Goal: Transaction & Acquisition: Purchase product/service

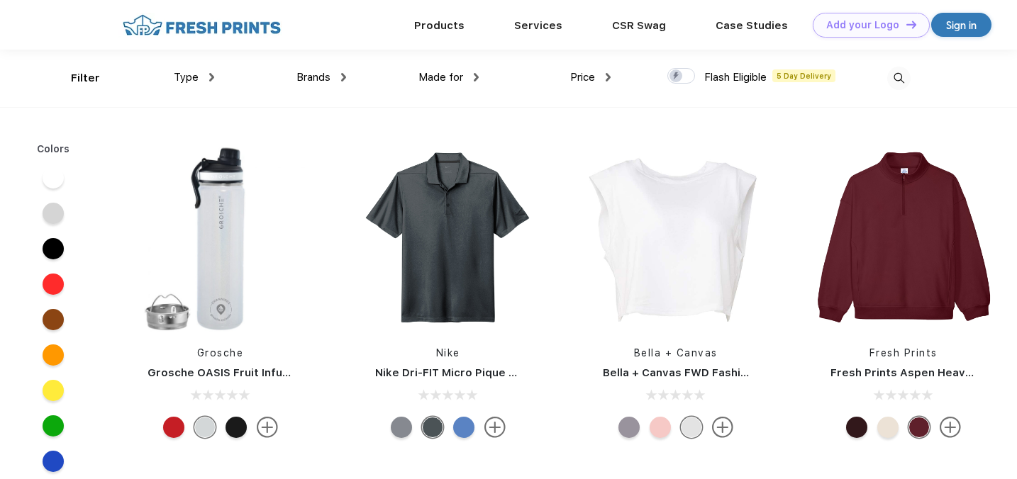
scroll to position [1, 0]
click at [901, 71] on img at bounding box center [898, 77] width 23 height 23
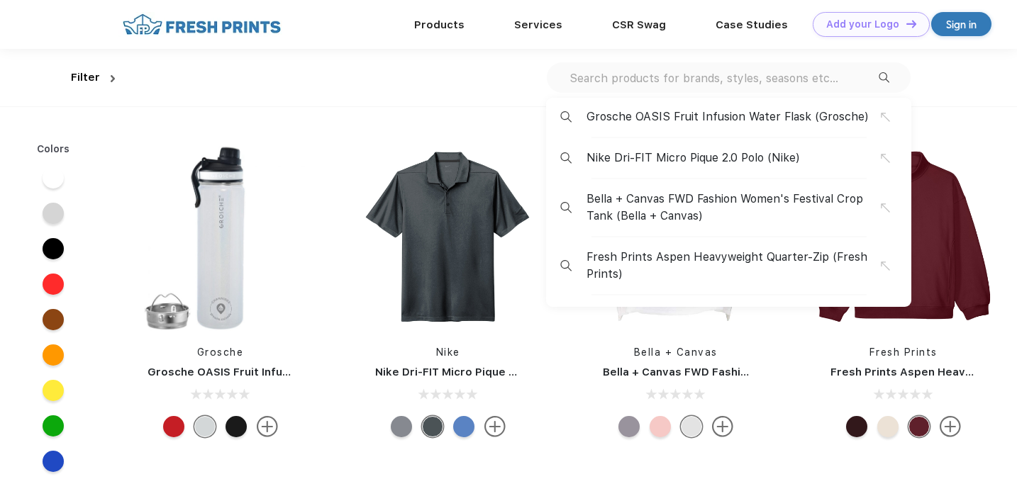
click at [765, 77] on input "text" at bounding box center [723, 78] width 311 height 16
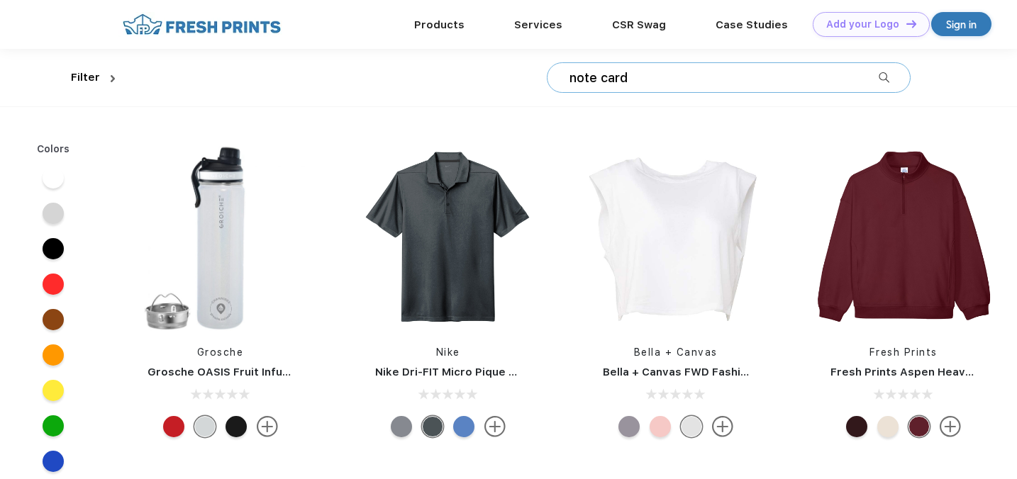
type input "note card"
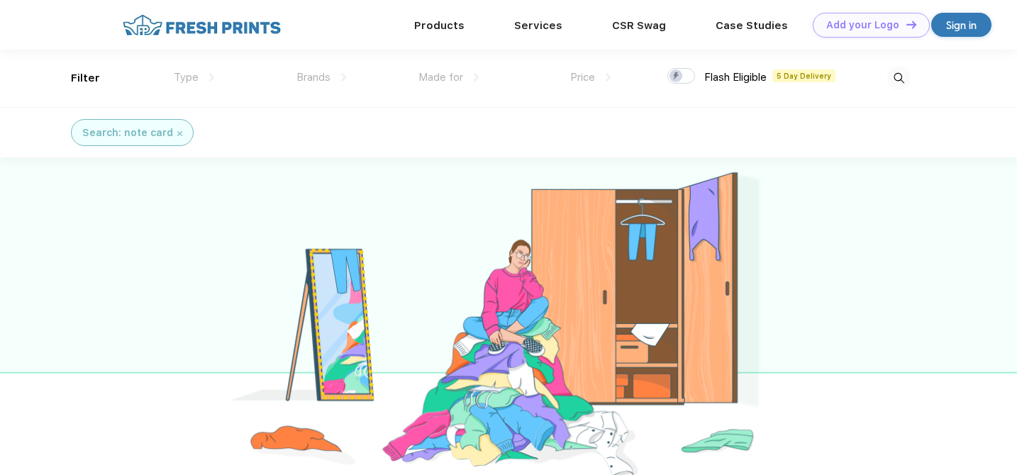
click at [177, 135] on img at bounding box center [179, 133] width 5 height 5
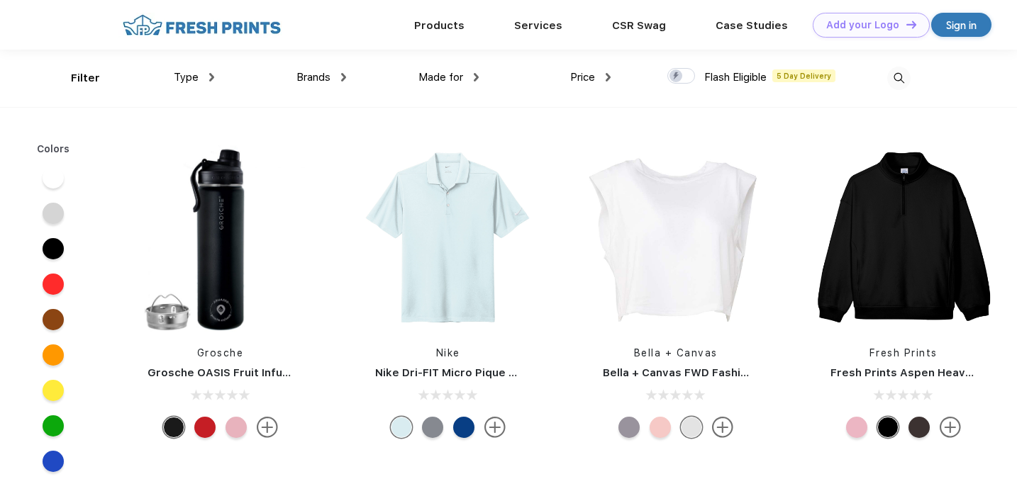
click at [900, 74] on img at bounding box center [898, 78] width 23 height 23
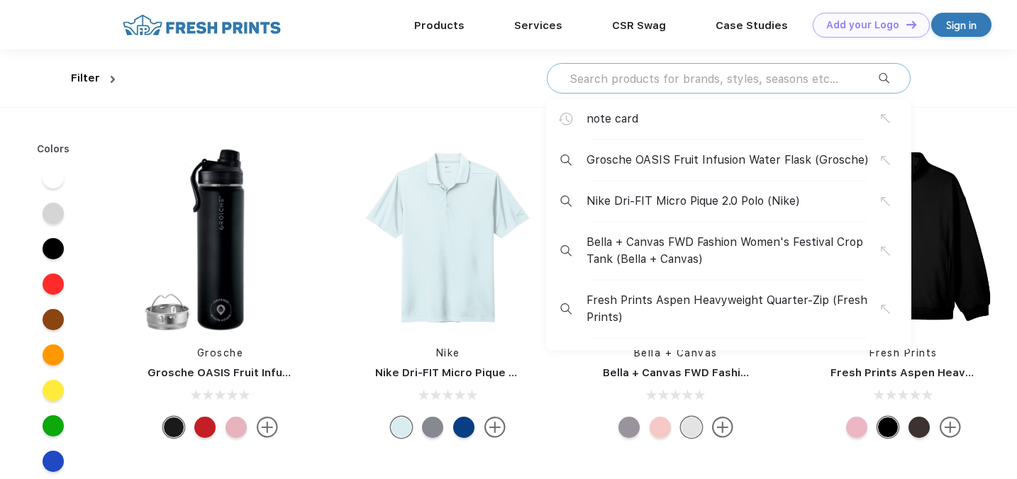
click at [738, 84] on input "text" at bounding box center [723, 79] width 311 height 16
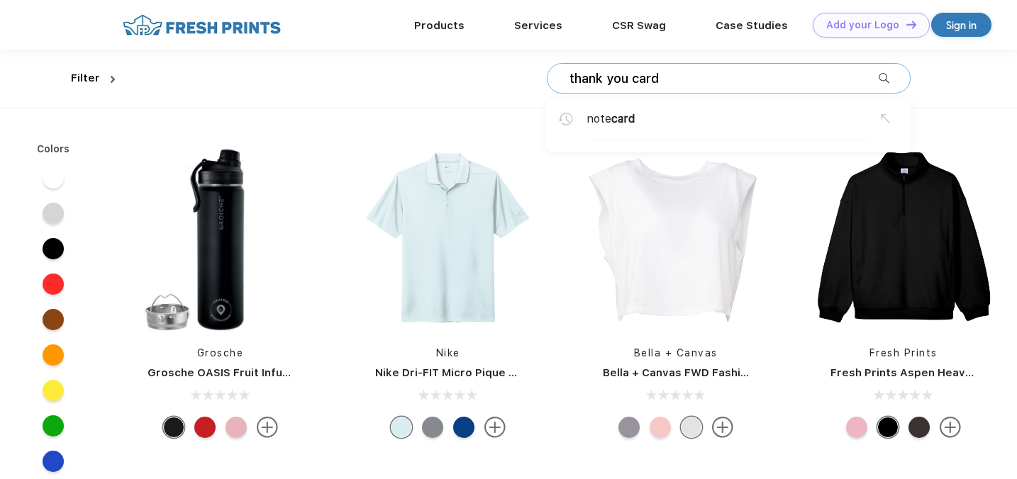
type input "thank you card"
